Goal: Find specific page/section: Find specific page/section

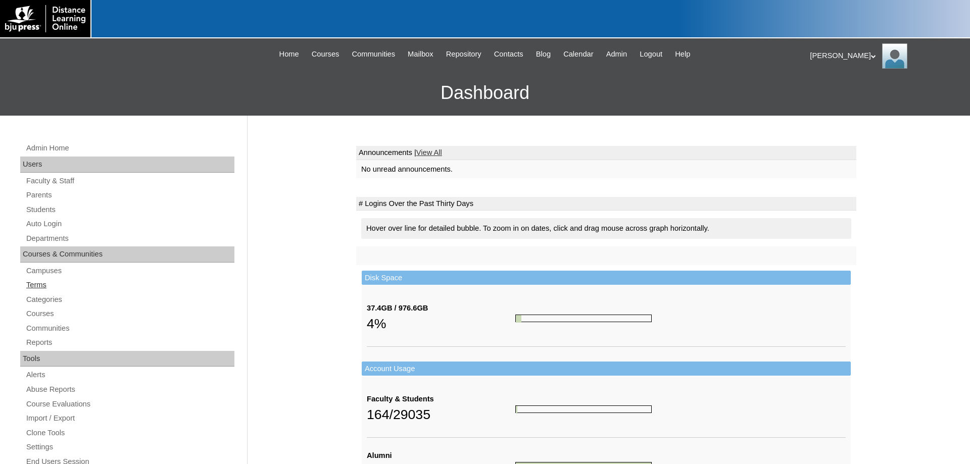
click at [32, 286] on link "Terms" at bounding box center [129, 285] width 209 height 13
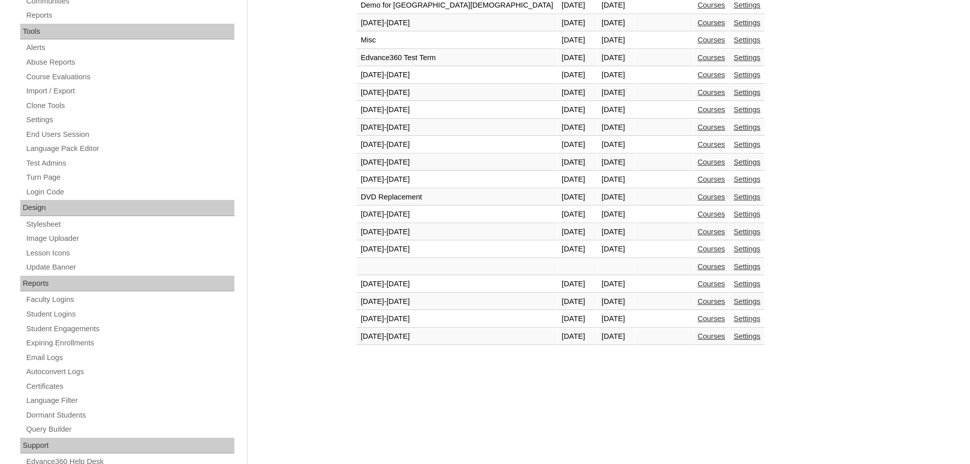
scroll to position [361, 0]
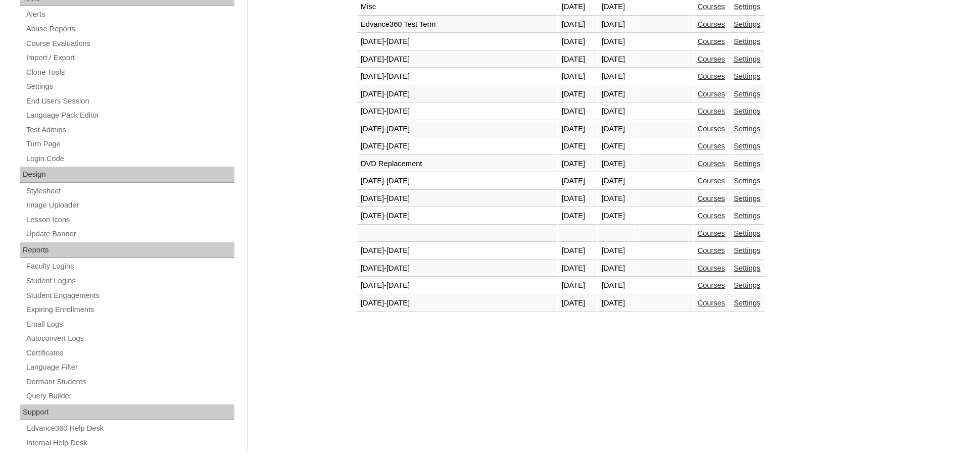
click at [698, 303] on link "Courses" at bounding box center [712, 303] width 28 height 8
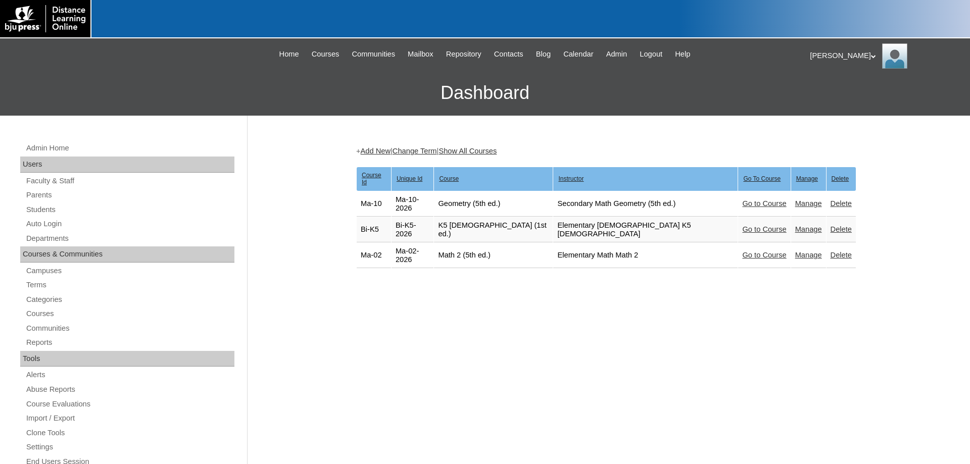
click at [742, 225] on link "Go to Course" at bounding box center [764, 229] width 44 height 8
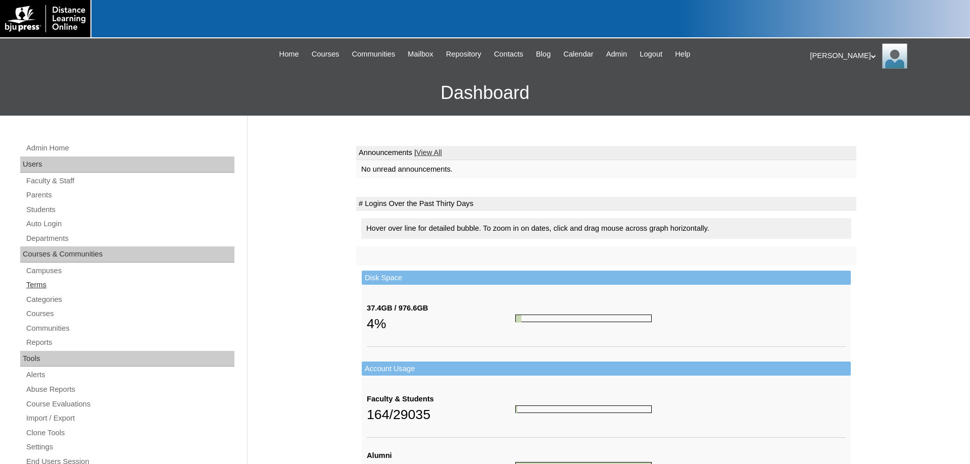
click at [31, 281] on link "Terms" at bounding box center [129, 285] width 209 height 13
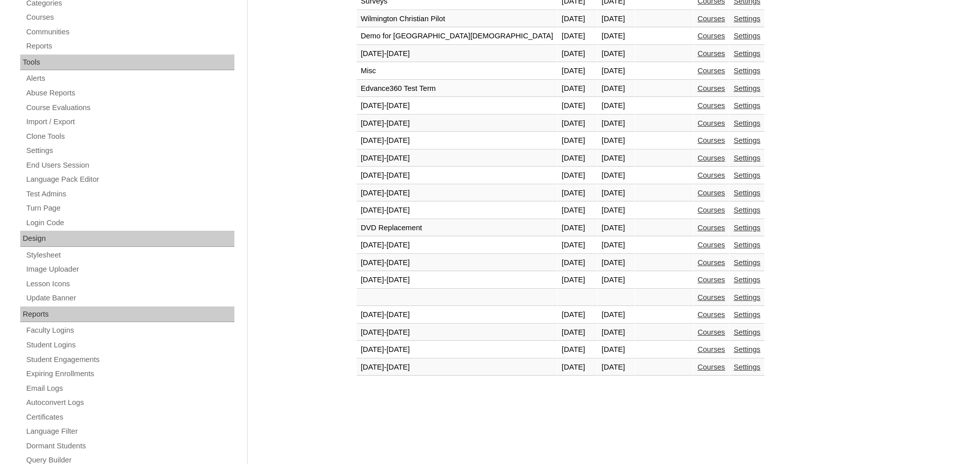
scroll to position [309, 0]
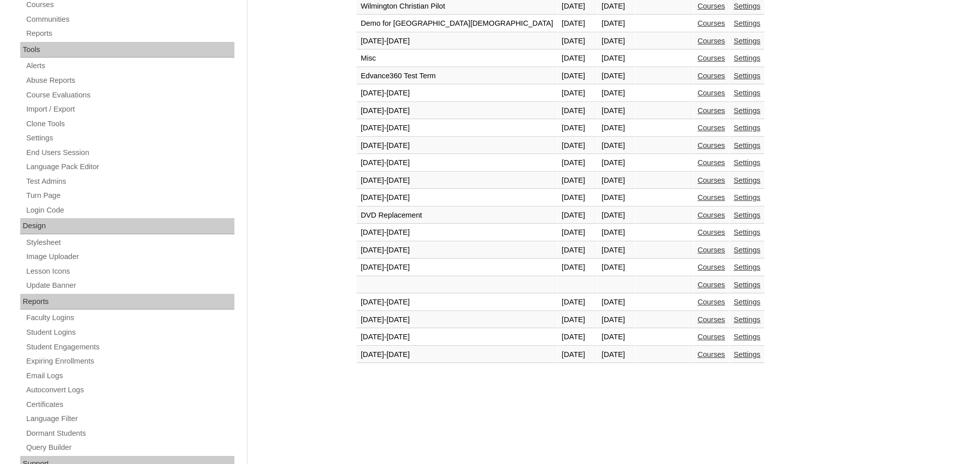
click at [698, 340] on link "Courses" at bounding box center [712, 337] width 28 height 8
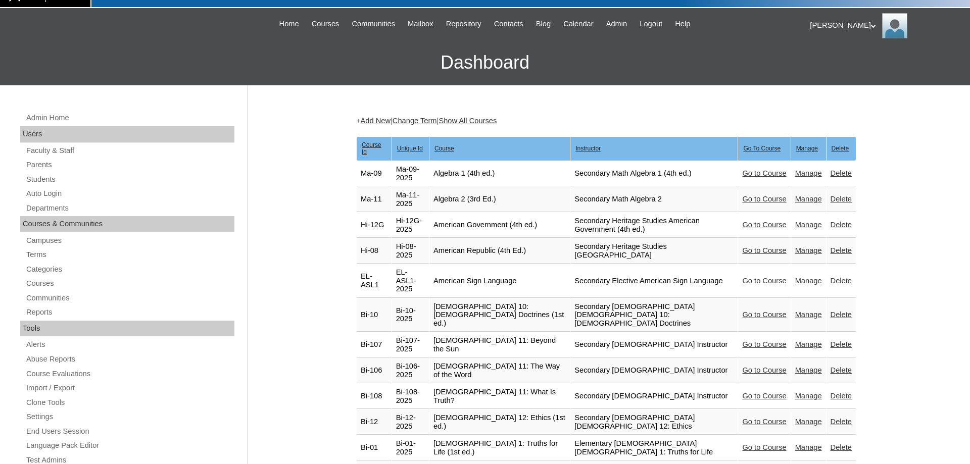
scroll to position [103, 0]
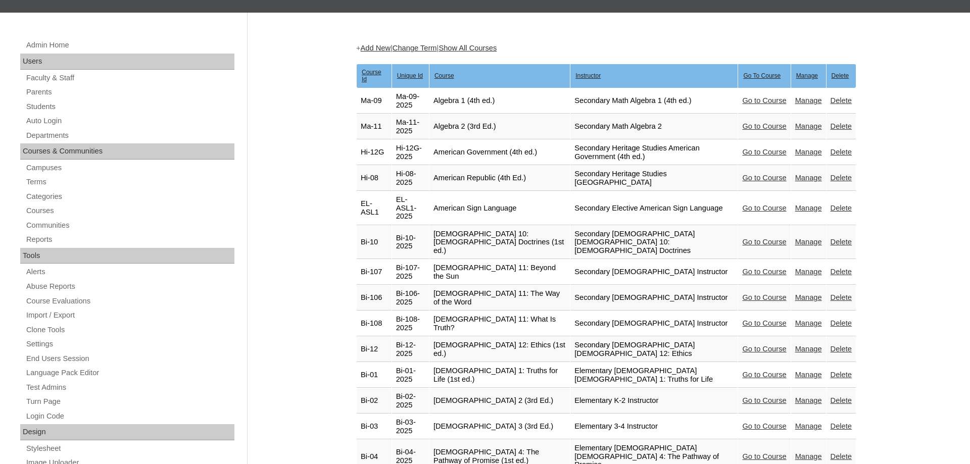
click at [746, 371] on link "Go to Course" at bounding box center [764, 375] width 44 height 8
